Goal: Transaction & Acquisition: Purchase product/service

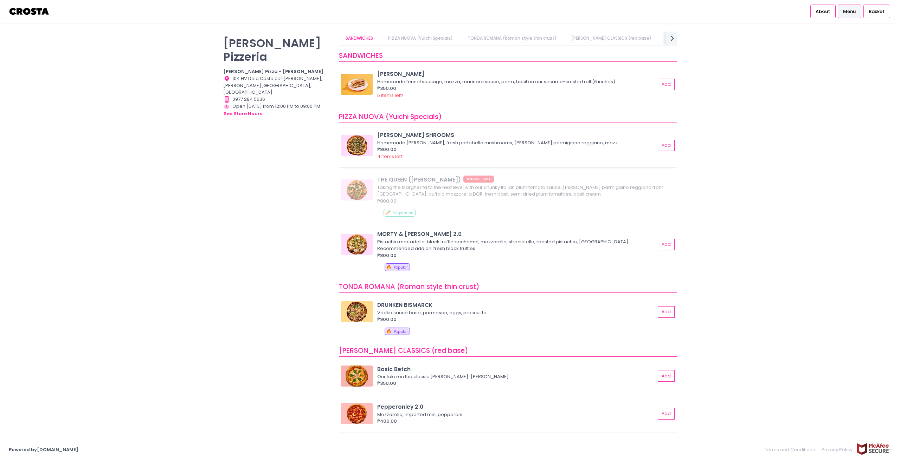
click at [361, 140] on img at bounding box center [357, 145] width 32 height 21
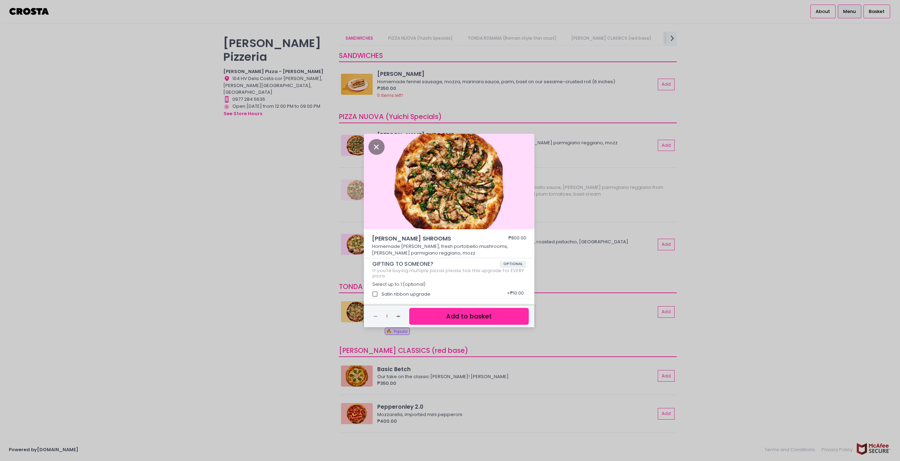
click at [370, 141] on img at bounding box center [449, 182] width 170 height 96
click at [382, 146] on icon "Close" at bounding box center [376, 147] width 16 height 16
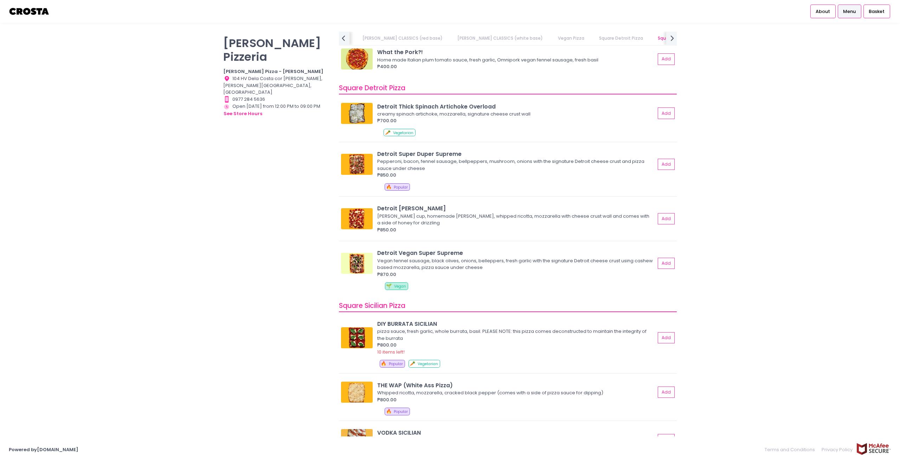
scroll to position [773, 0]
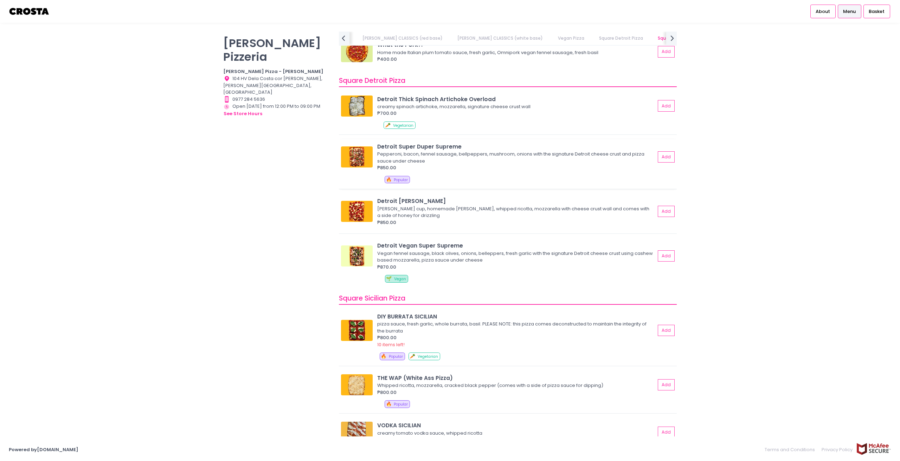
click at [363, 157] on img at bounding box center [357, 157] width 32 height 21
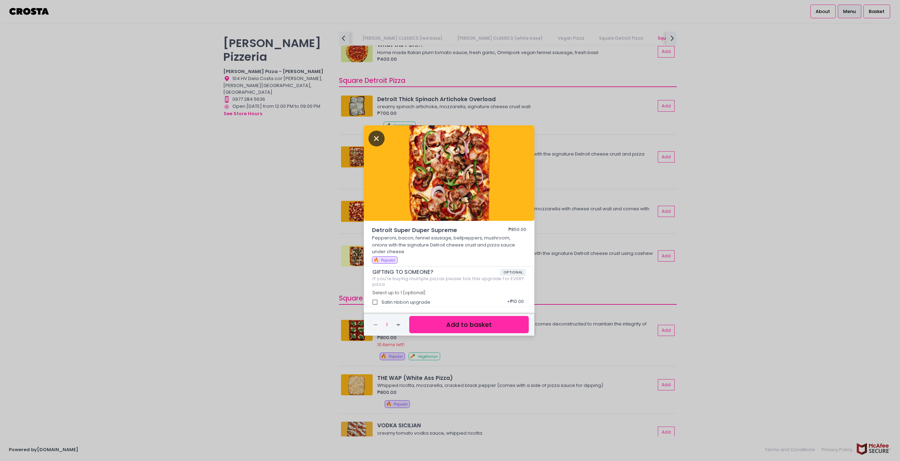
click at [375, 139] on icon "Close" at bounding box center [376, 139] width 16 height 16
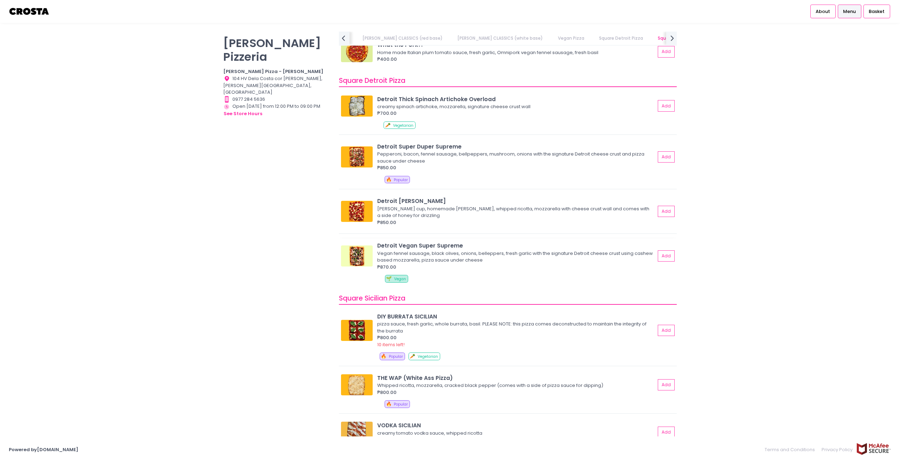
click at [353, 248] on img at bounding box center [357, 256] width 32 height 21
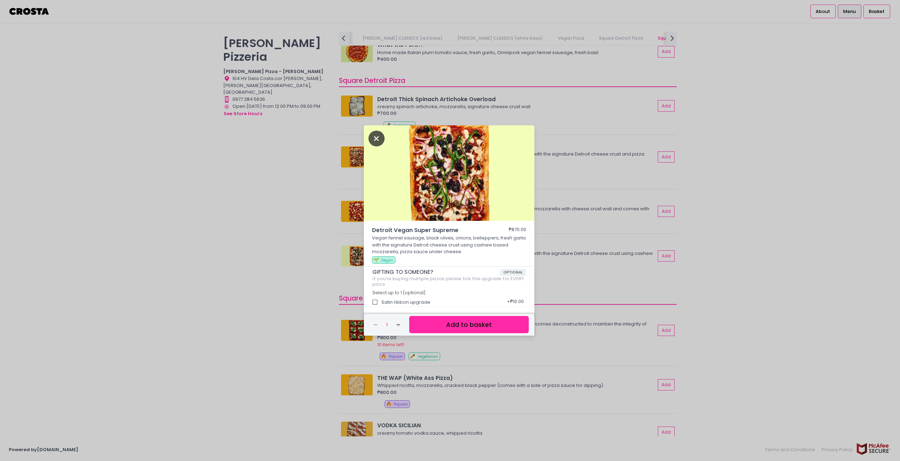
click at [380, 141] on icon "Close" at bounding box center [376, 139] width 16 height 16
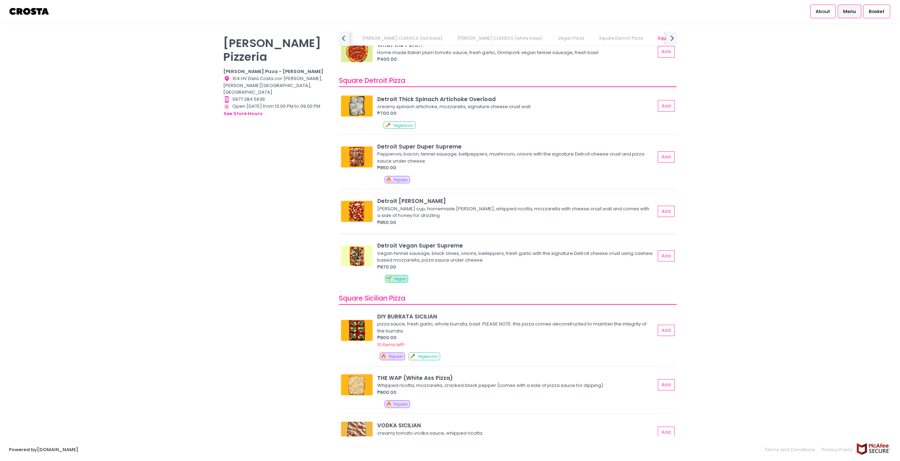
click at [359, 205] on img at bounding box center [357, 211] width 32 height 21
